Goal: Navigation & Orientation: Find specific page/section

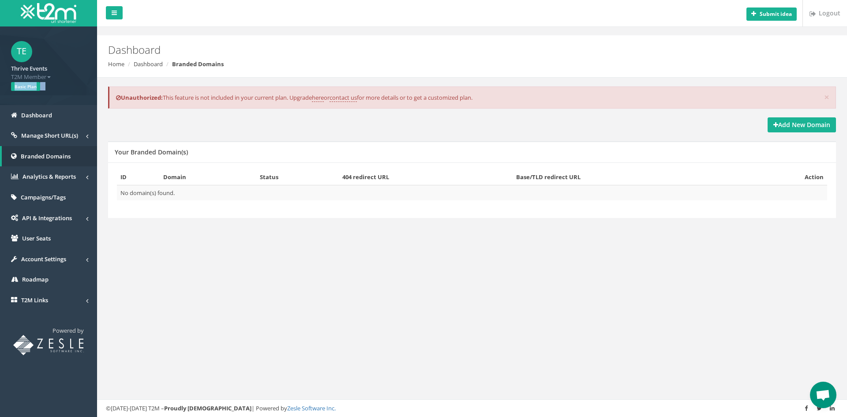
click at [34, 88] on span "Basic Plan" at bounding box center [25, 86] width 29 height 9
click at [23, 54] on span "TE" at bounding box center [21, 51] width 21 height 21
click at [601, 292] on div "Submit idea Logout Dashboard Home Dashboard Branded Domains × Unauthorized: Thi…" at bounding box center [472, 208] width 750 height 417
click at [41, 251] on link "Account Settings" at bounding box center [48, 259] width 97 height 21
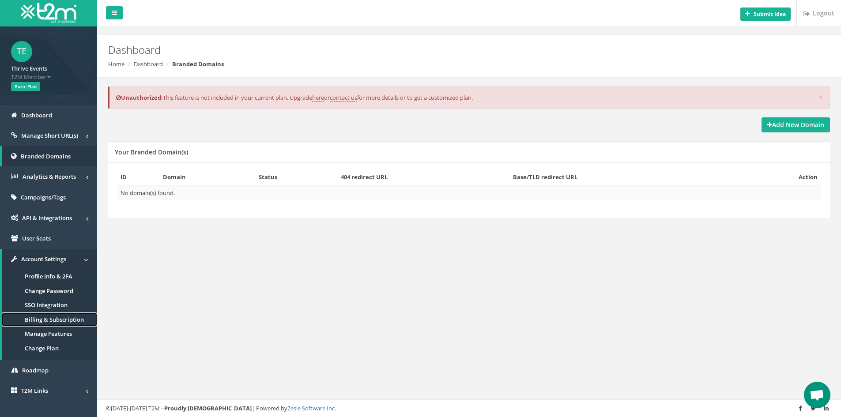
click at [63, 320] on link "Billing & Subscription" at bounding box center [49, 319] width 95 height 15
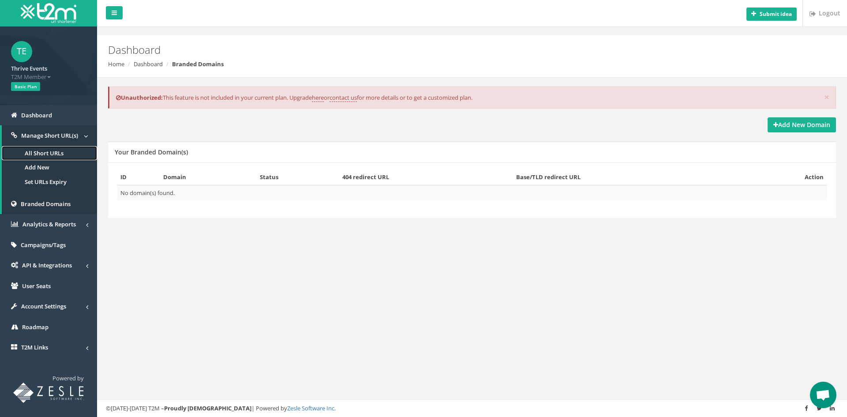
click at [49, 151] on link "All Short URLs" at bounding box center [49, 153] width 95 height 15
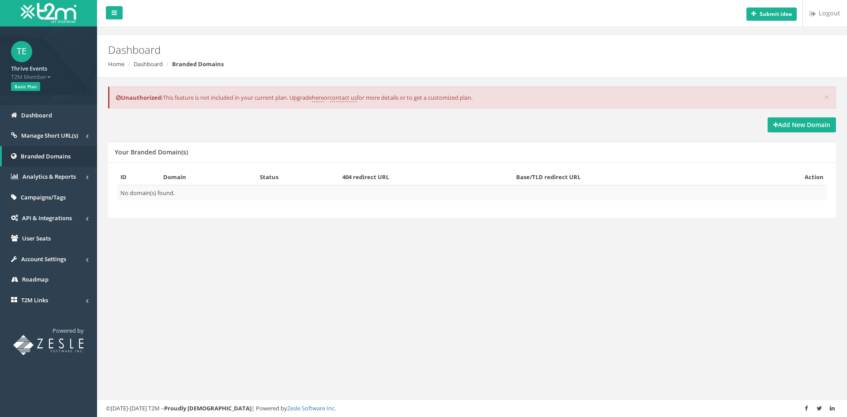
click at [53, 180] on span "Analytics & Reports" at bounding box center [49, 177] width 53 height 8
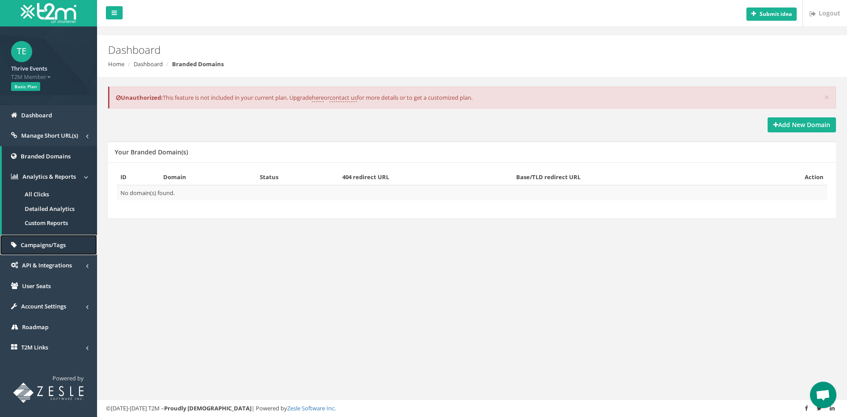
click at [47, 246] on span "Campaigns/Tags" at bounding box center [43, 245] width 45 height 8
